Goal: Transaction & Acquisition: Purchase product/service

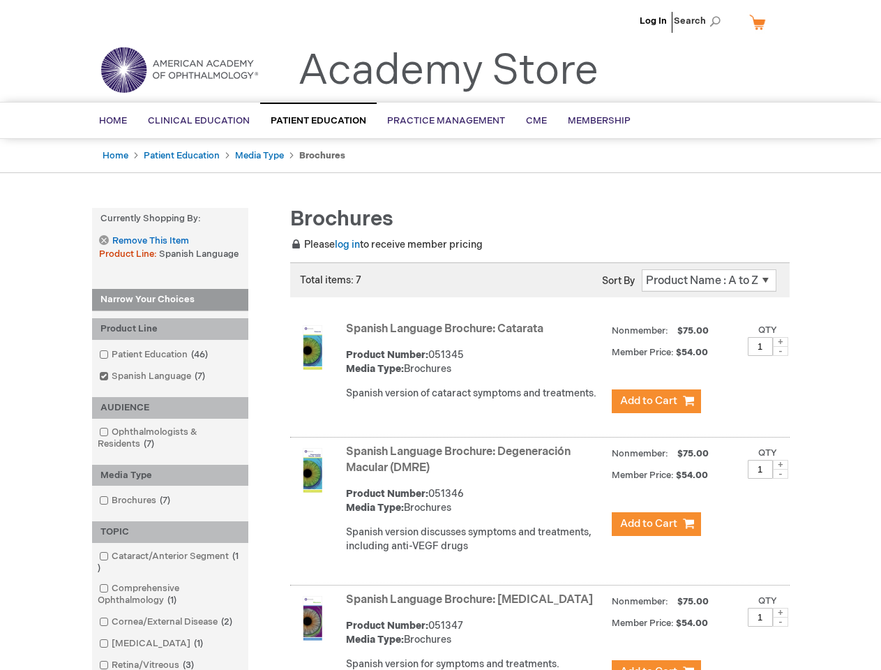
click at [701, 21] on span "Search" at bounding box center [700, 21] width 53 height 28
click at [170, 218] on strong "Currently Shopping by:" at bounding box center [170, 219] width 156 height 22
click at [170, 329] on div "Product Line" at bounding box center [170, 329] width 156 height 22
click at [170, 408] on div "AUDIENCE" at bounding box center [170, 408] width 156 height 22
click at [170, 475] on div "Media Type" at bounding box center [170, 476] width 156 height 22
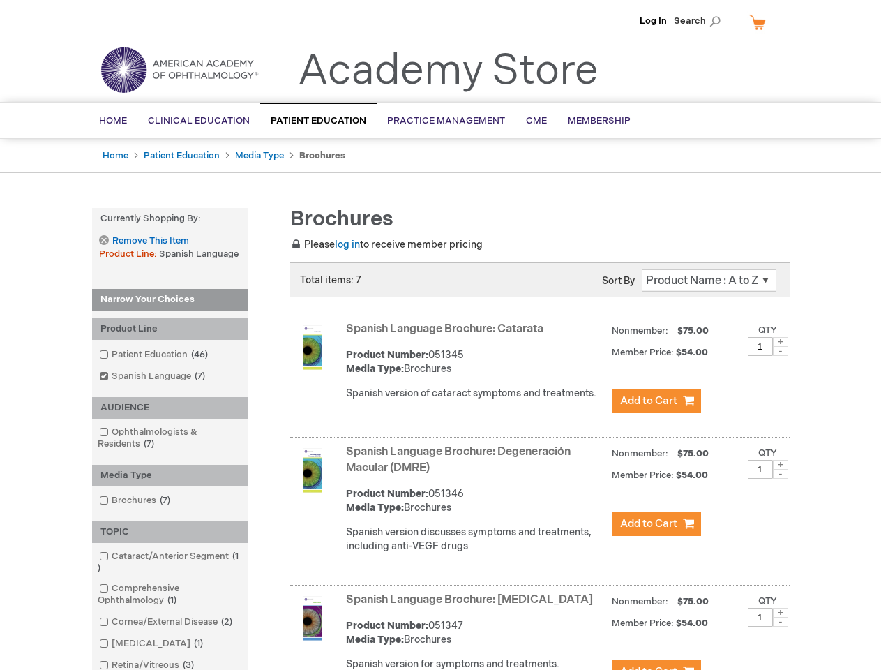
click at [170, 532] on div "TOPIC" at bounding box center [170, 532] width 156 height 22
click at [781, 342] on span at bounding box center [780, 342] width 15 height 10
click at [781, 351] on span at bounding box center [780, 351] width 15 height 10
type input "1"
